Goal: Navigation & Orientation: Go to known website

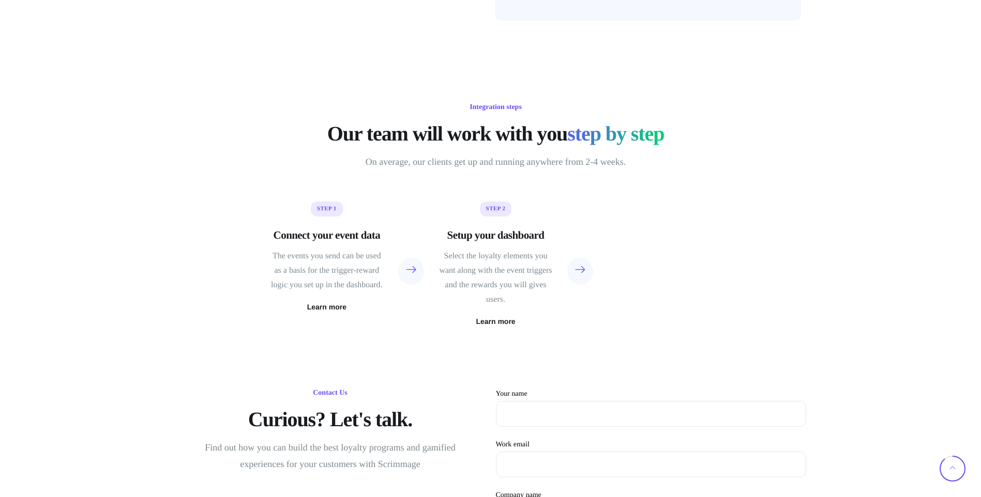
scroll to position [2960, 0]
